Goal: Information Seeking & Learning: Stay updated

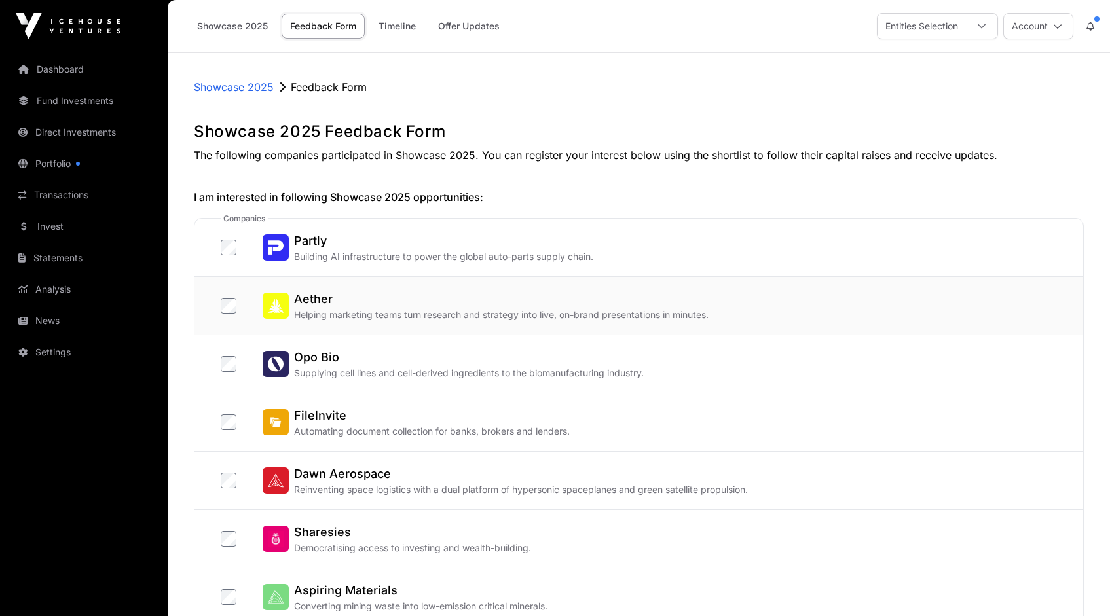
click at [219, 309] on div "Aether Helping marketing teams turn research and strategy into live, on-brand p…" at bounding box center [639, 306] width 889 height 58
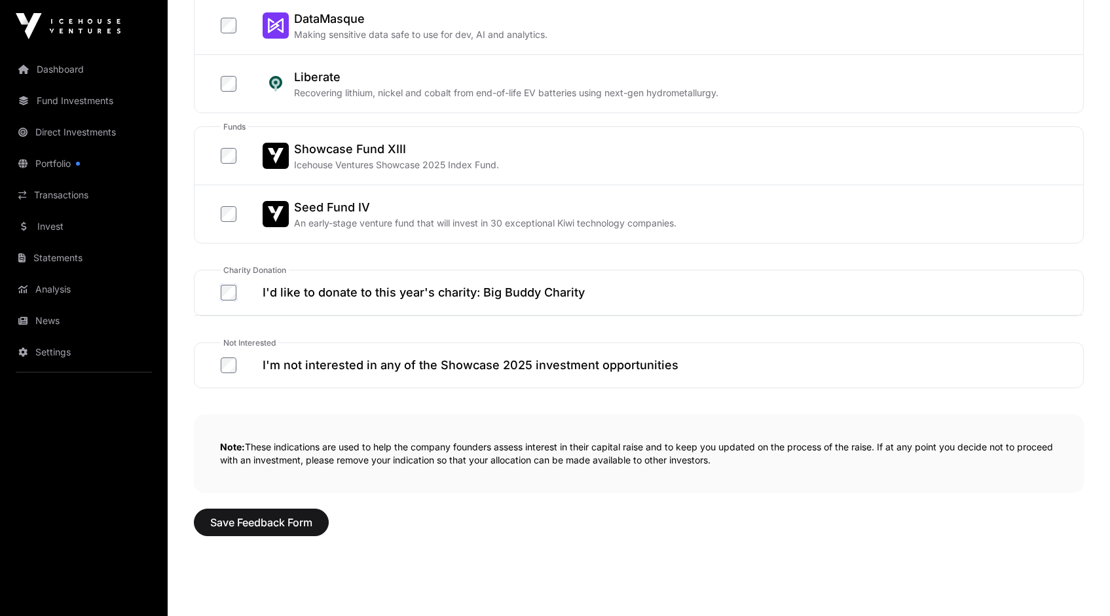
scroll to position [686, 0]
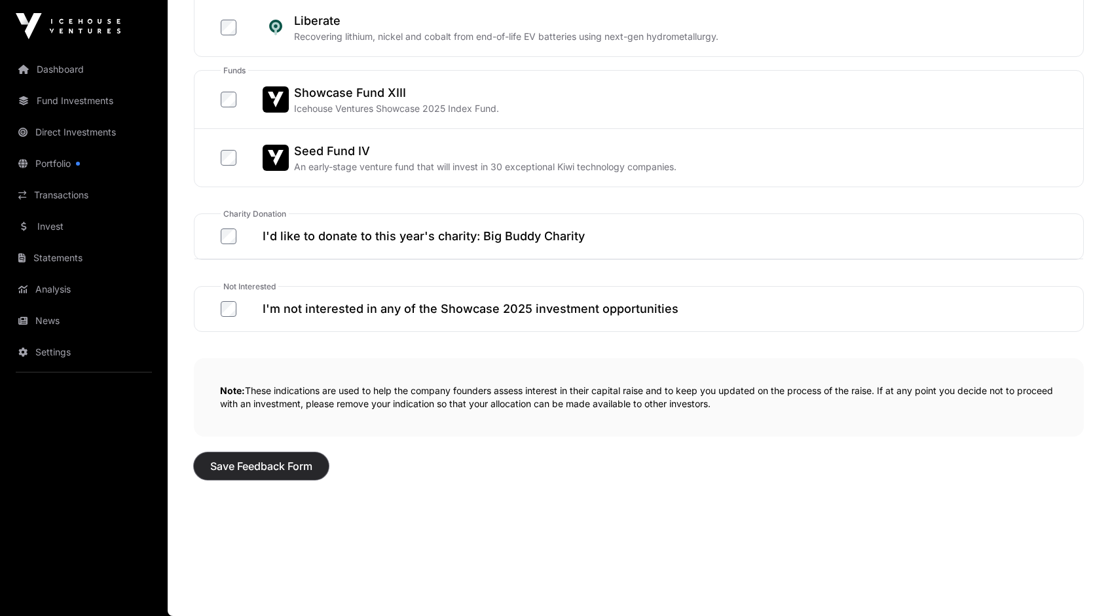
click at [272, 465] on span "Save Feedback Form" at bounding box center [261, 467] width 102 height 16
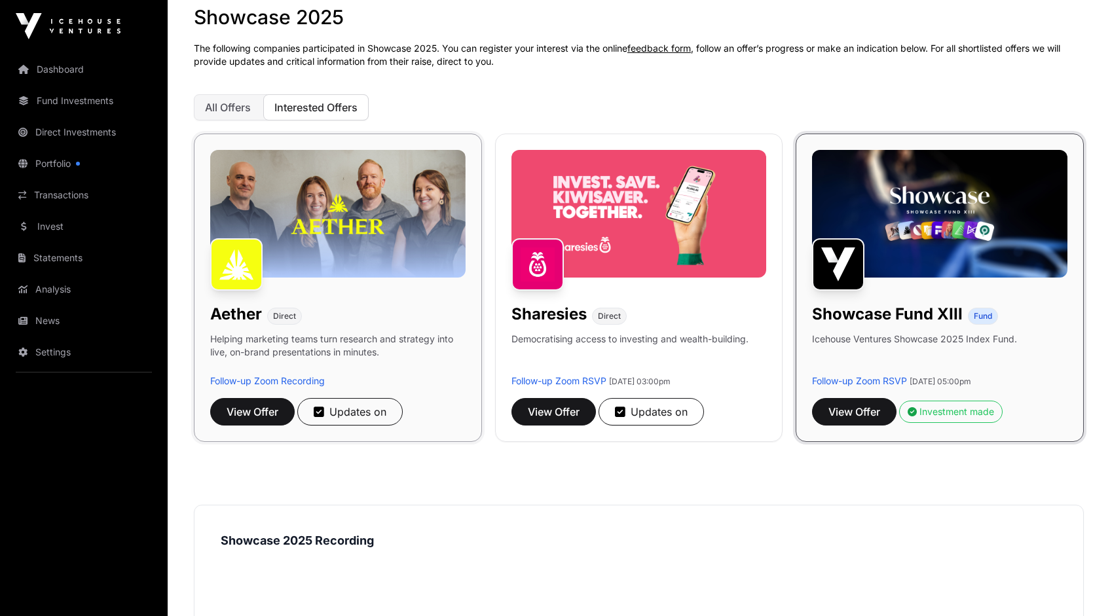
scroll to position [131, 0]
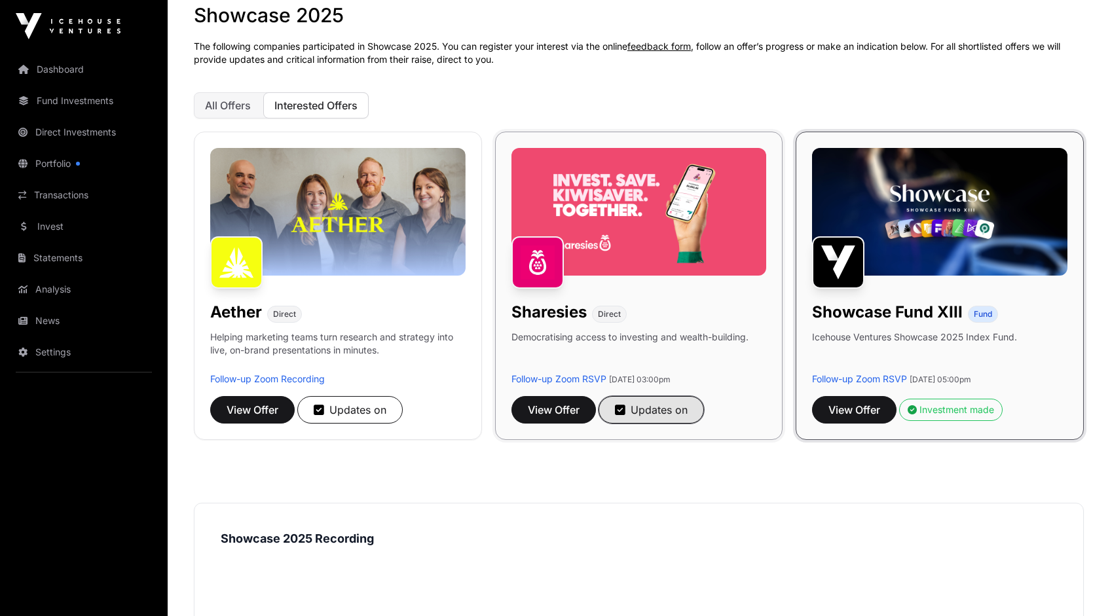
click at [683, 410] on div "Updates on" at bounding box center [651, 410] width 73 height 16
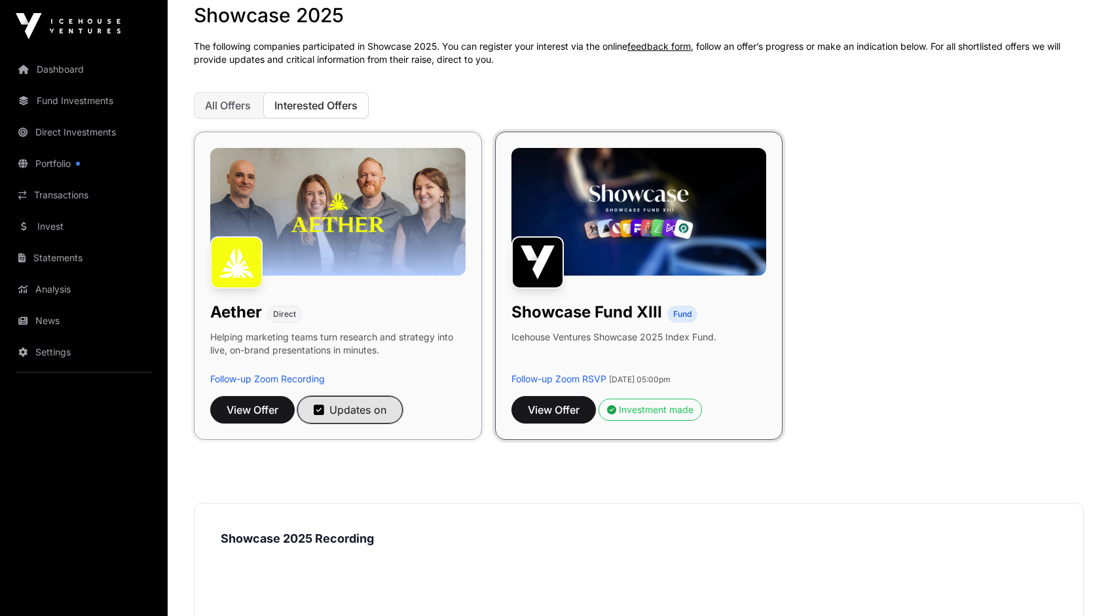
click at [377, 410] on div "Updates on" at bounding box center [350, 410] width 73 height 16
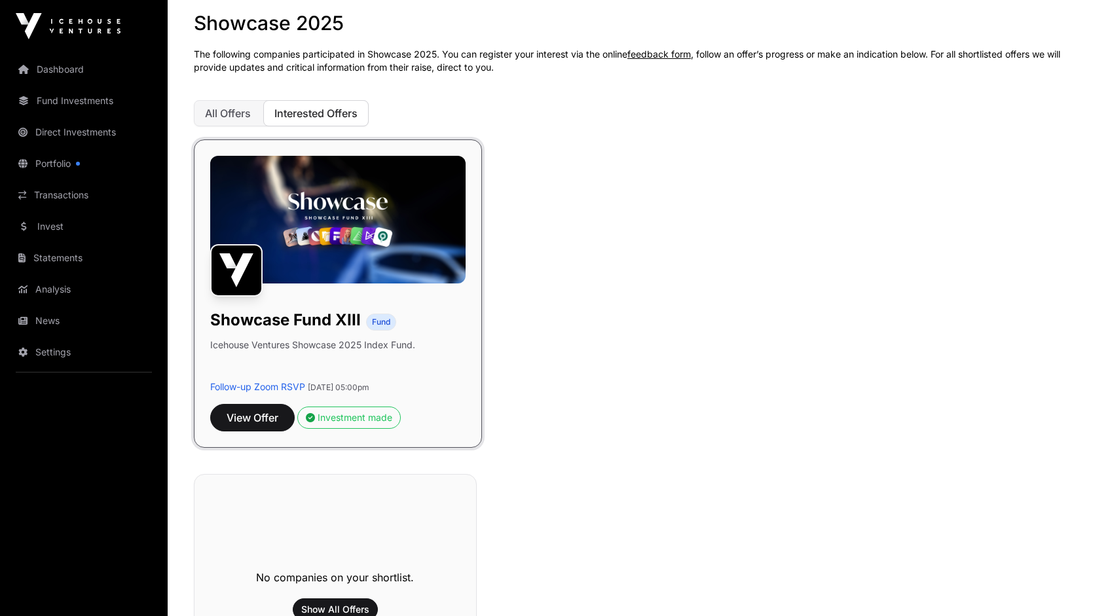
scroll to position [0, 0]
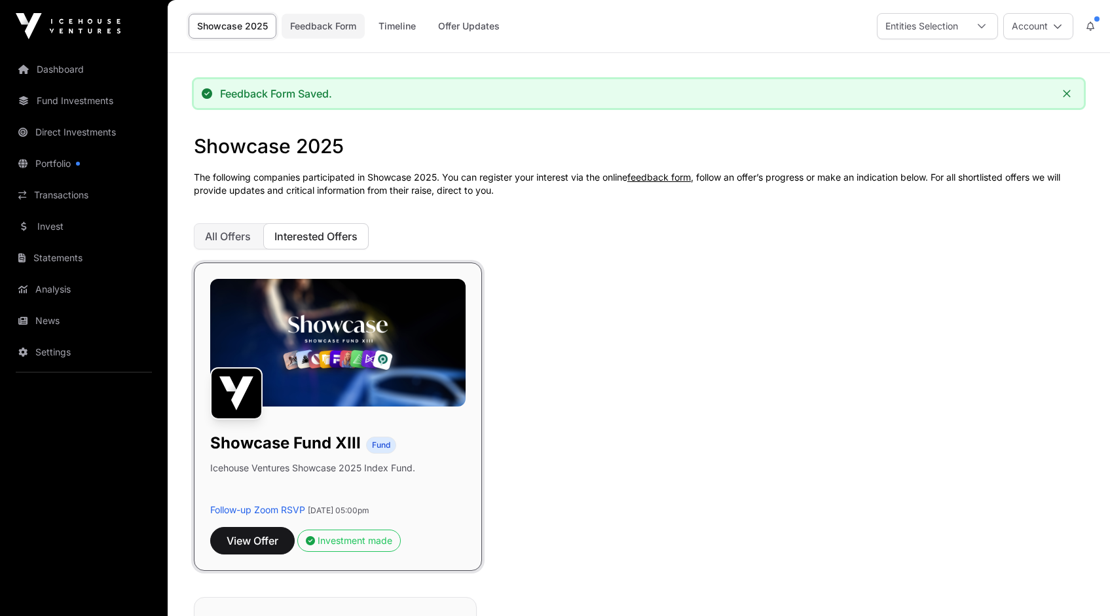
click at [329, 29] on link "Feedback Form" at bounding box center [323, 26] width 83 height 25
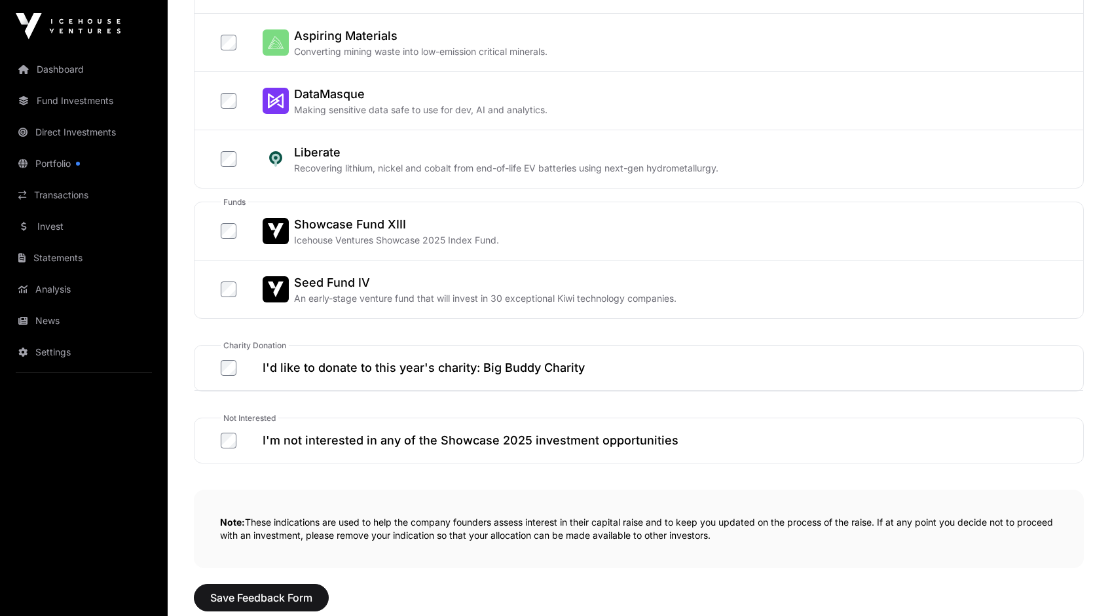
scroll to position [565, 0]
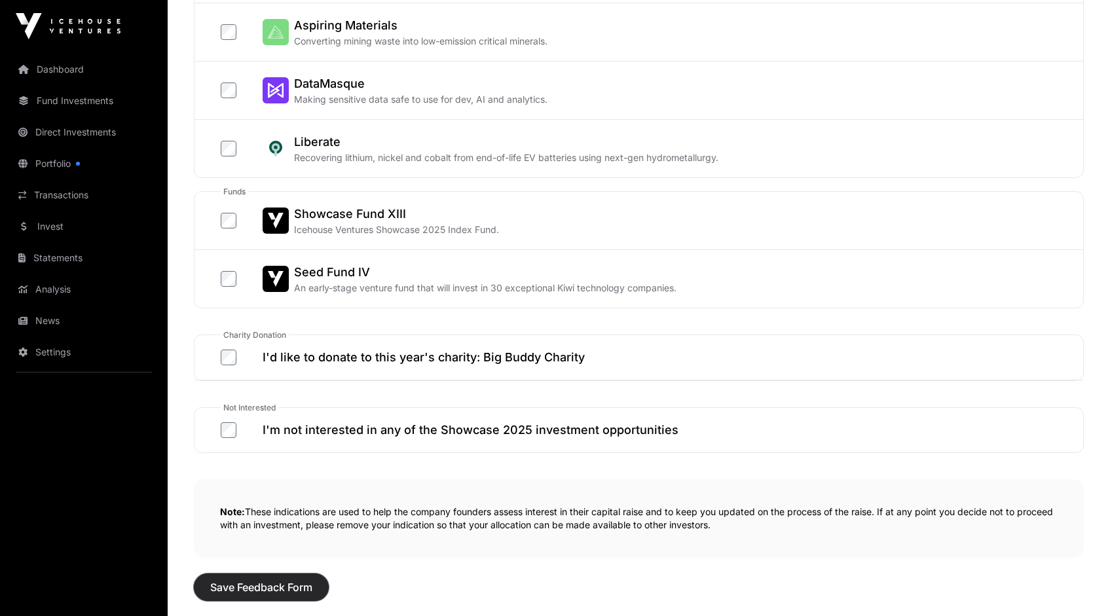
click at [279, 599] on button "Save Feedback Form" at bounding box center [261, 588] width 135 height 28
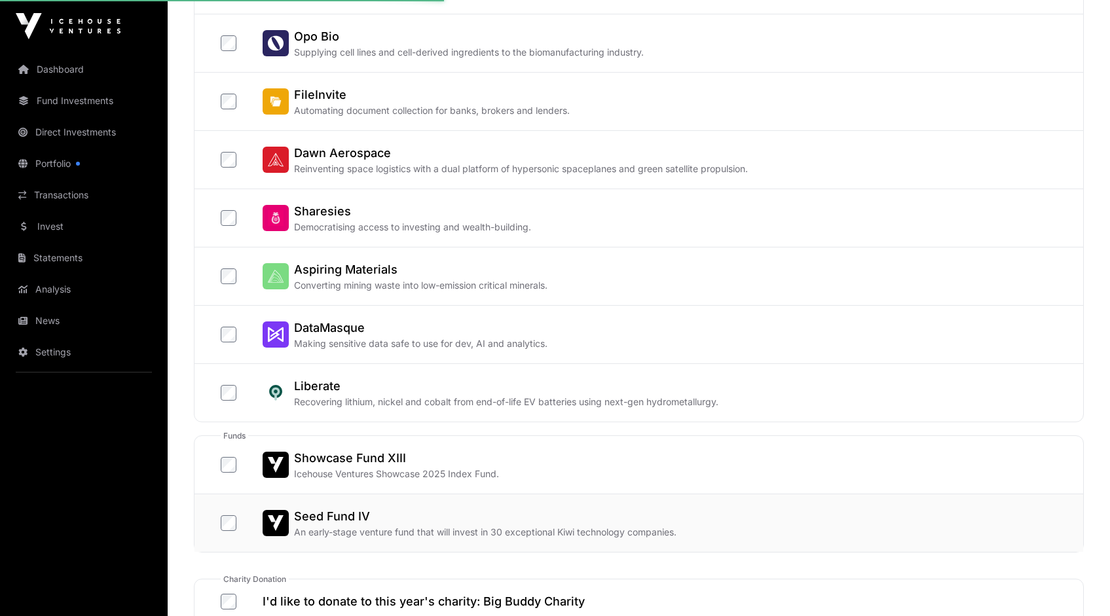
scroll to position [0, 0]
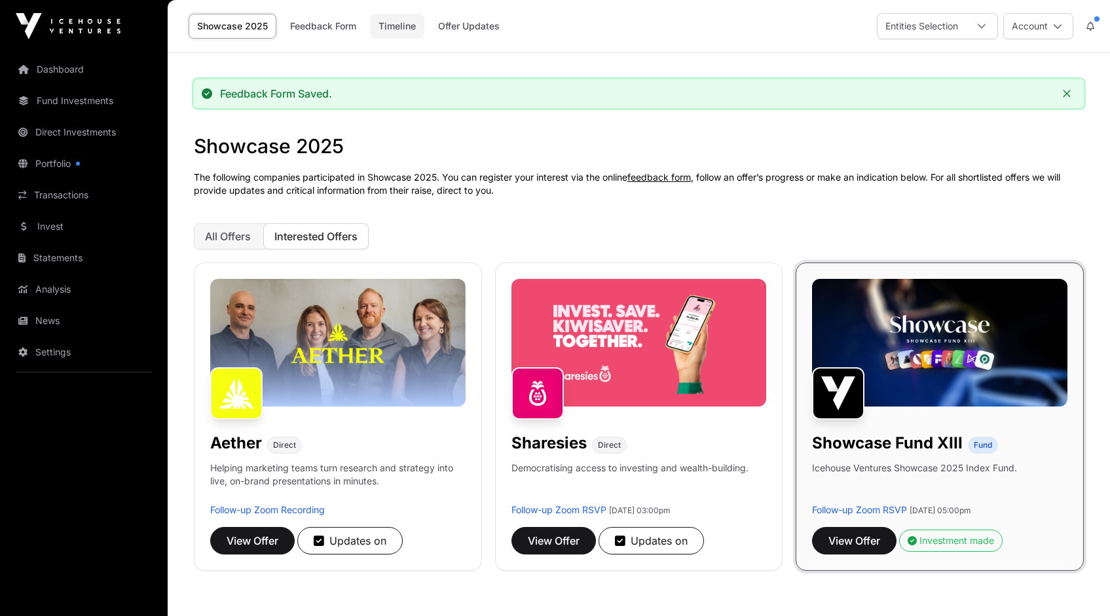
click at [394, 28] on link "Timeline" at bounding box center [397, 26] width 54 height 25
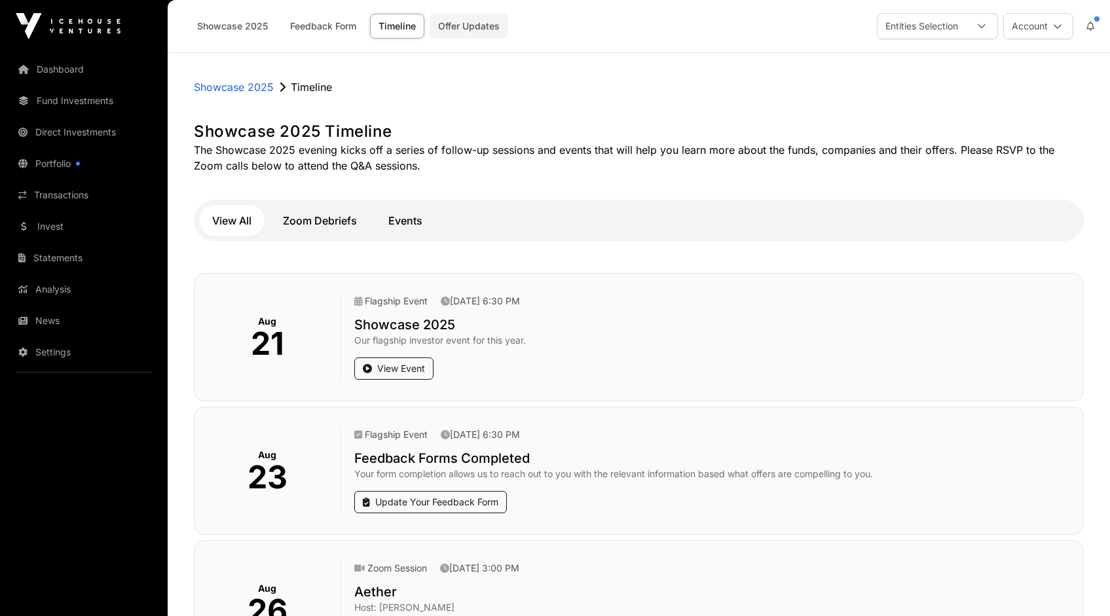
click at [478, 34] on link "Offer Updates" at bounding box center [469, 26] width 79 height 25
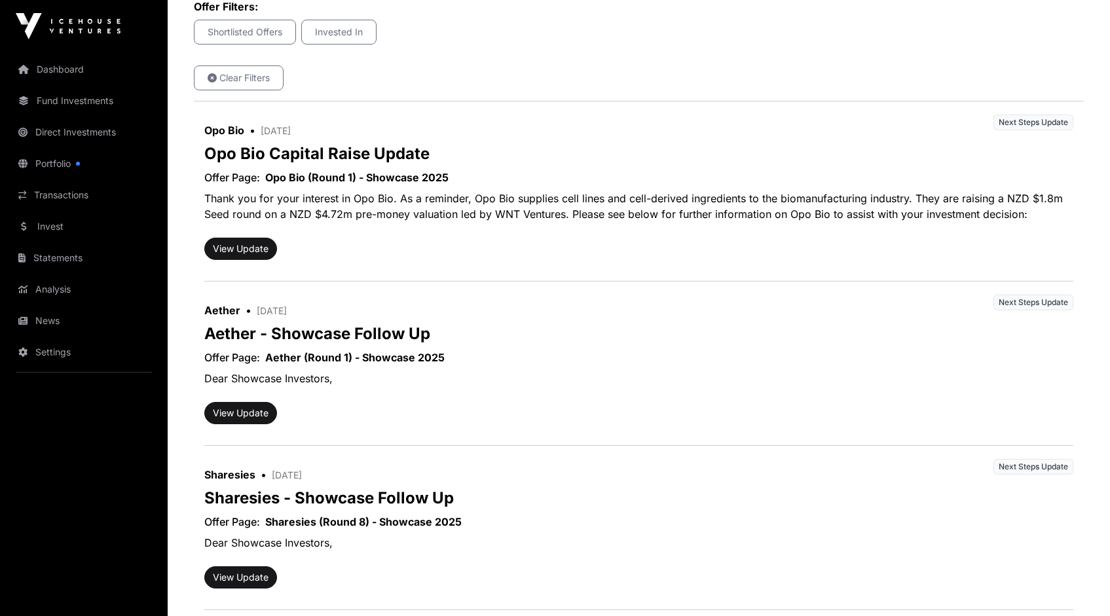
scroll to position [235, 0]
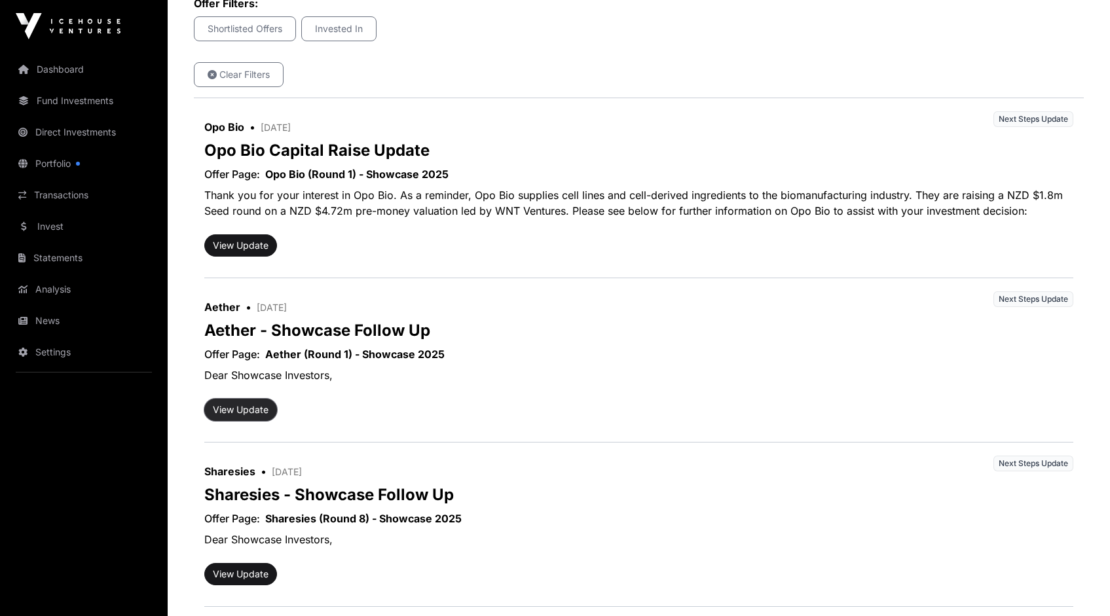
click at [240, 409] on button "View Update" at bounding box center [240, 410] width 73 height 22
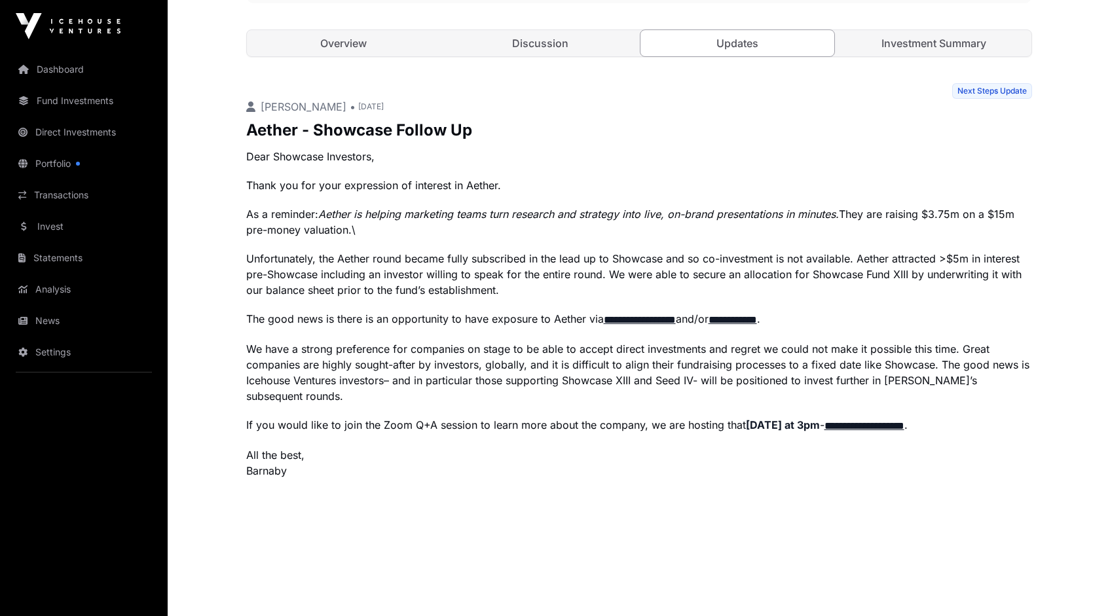
scroll to position [513, 0]
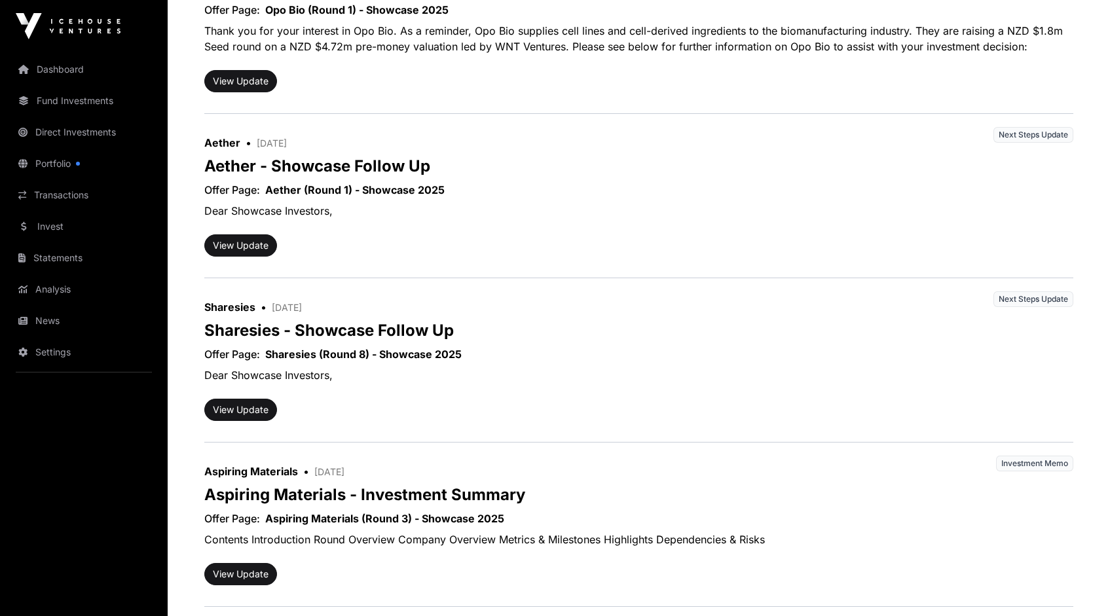
scroll to position [406, 0]
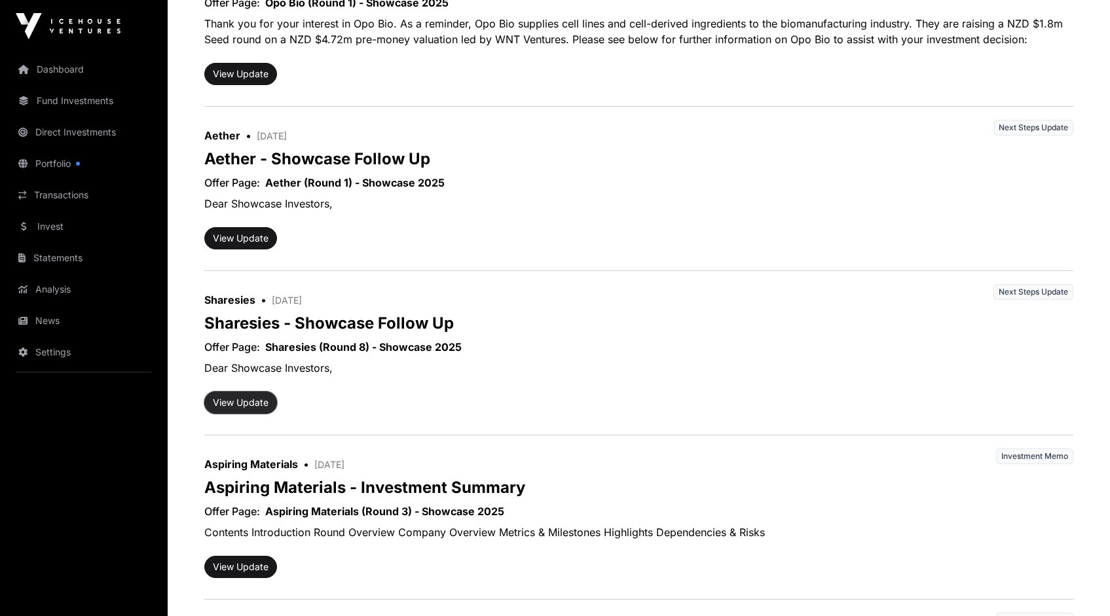
click at [252, 404] on button "View Update" at bounding box center [240, 403] width 73 height 22
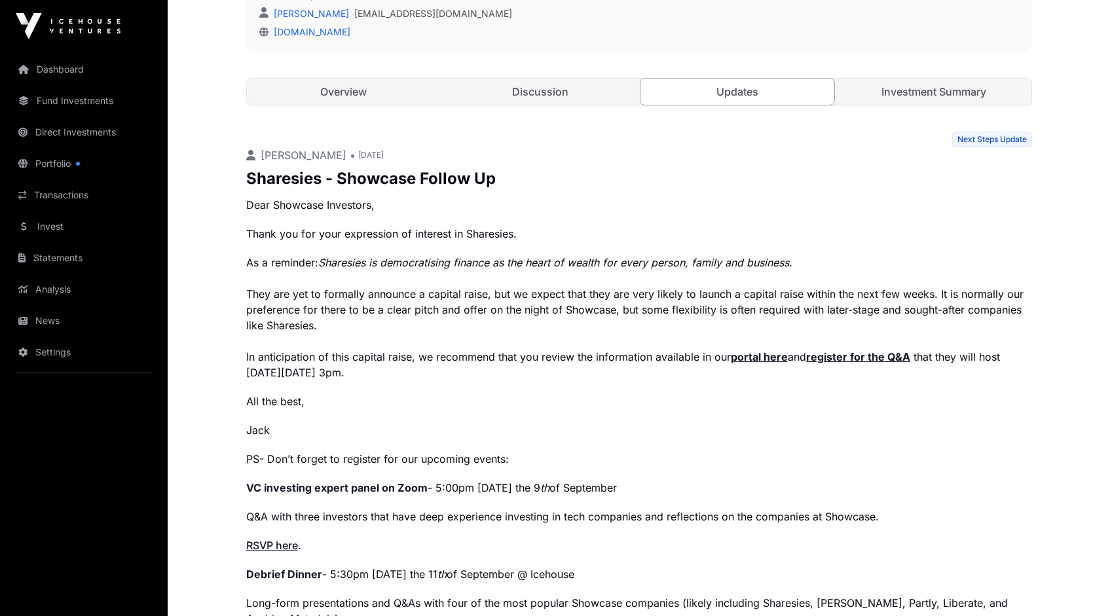
scroll to position [468, 0]
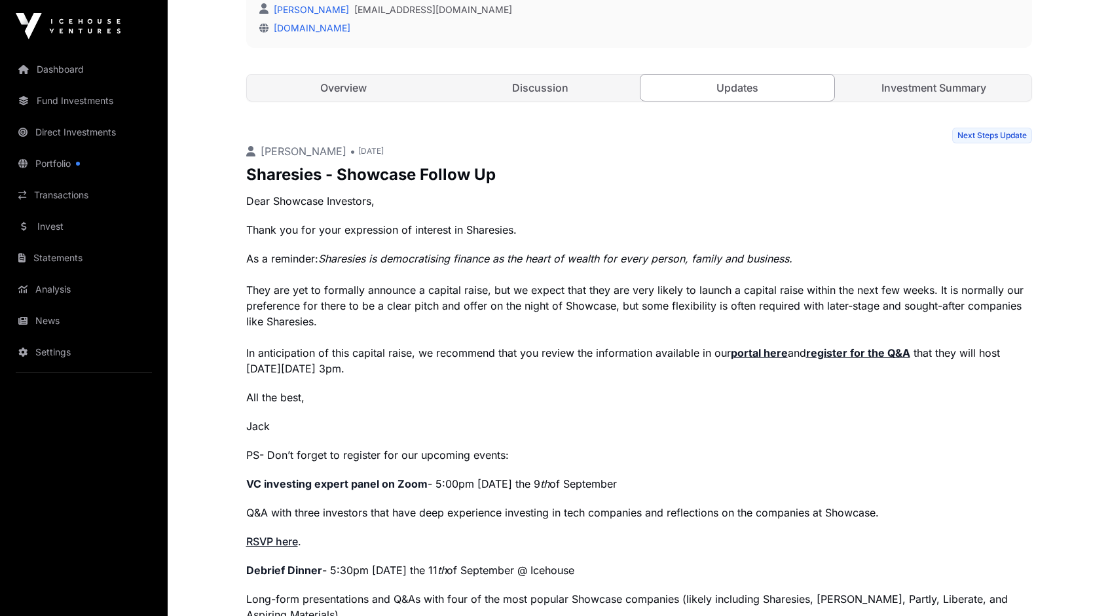
click at [863, 352] on strong "register for the Q&A" at bounding box center [858, 353] width 104 height 13
